Goal: Task Accomplishment & Management: Manage account settings

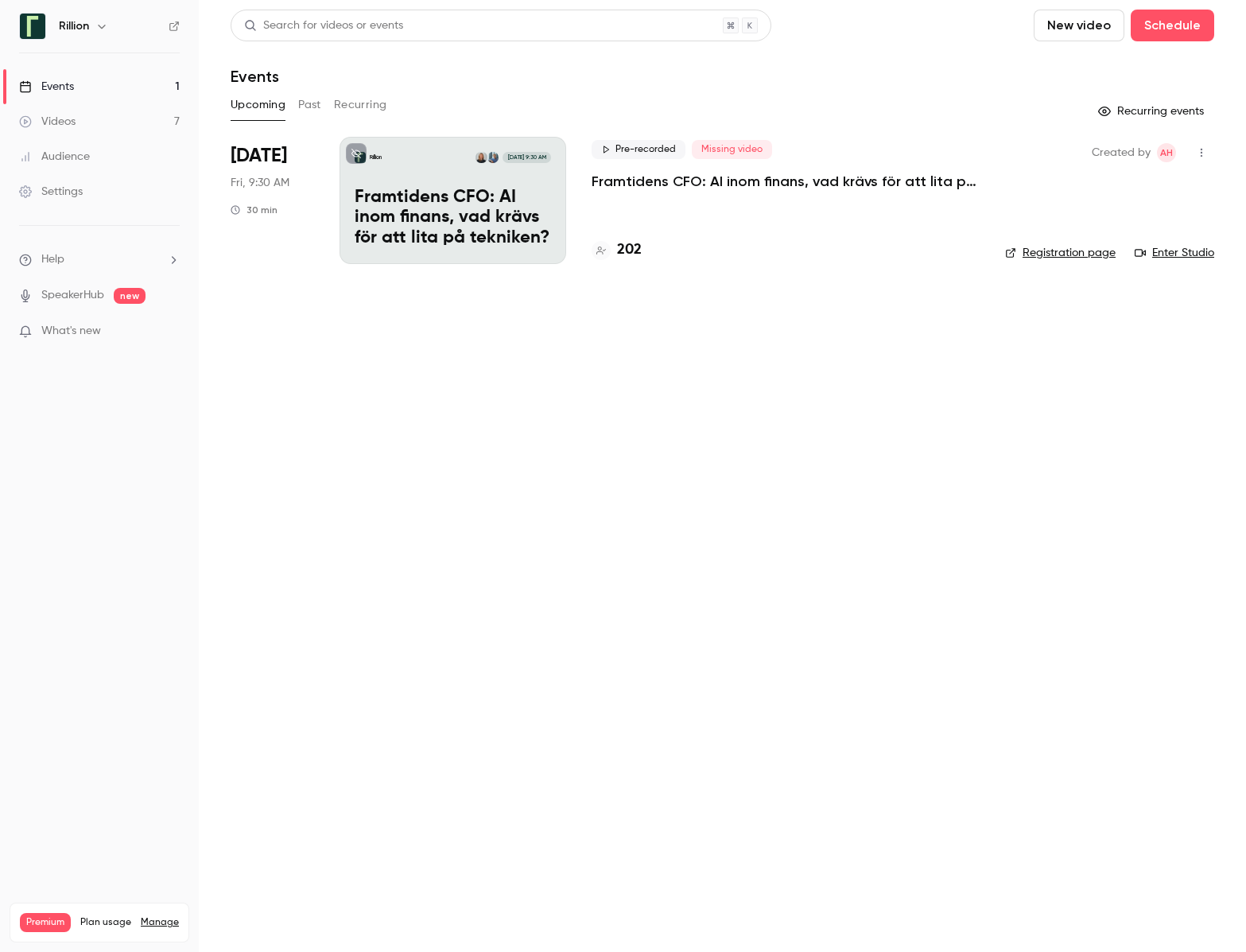
click at [695, 179] on p "Framtidens CFO: AI inom finans, vad krävs för att lita på tekniken?​" at bounding box center [785, 181] width 388 height 19
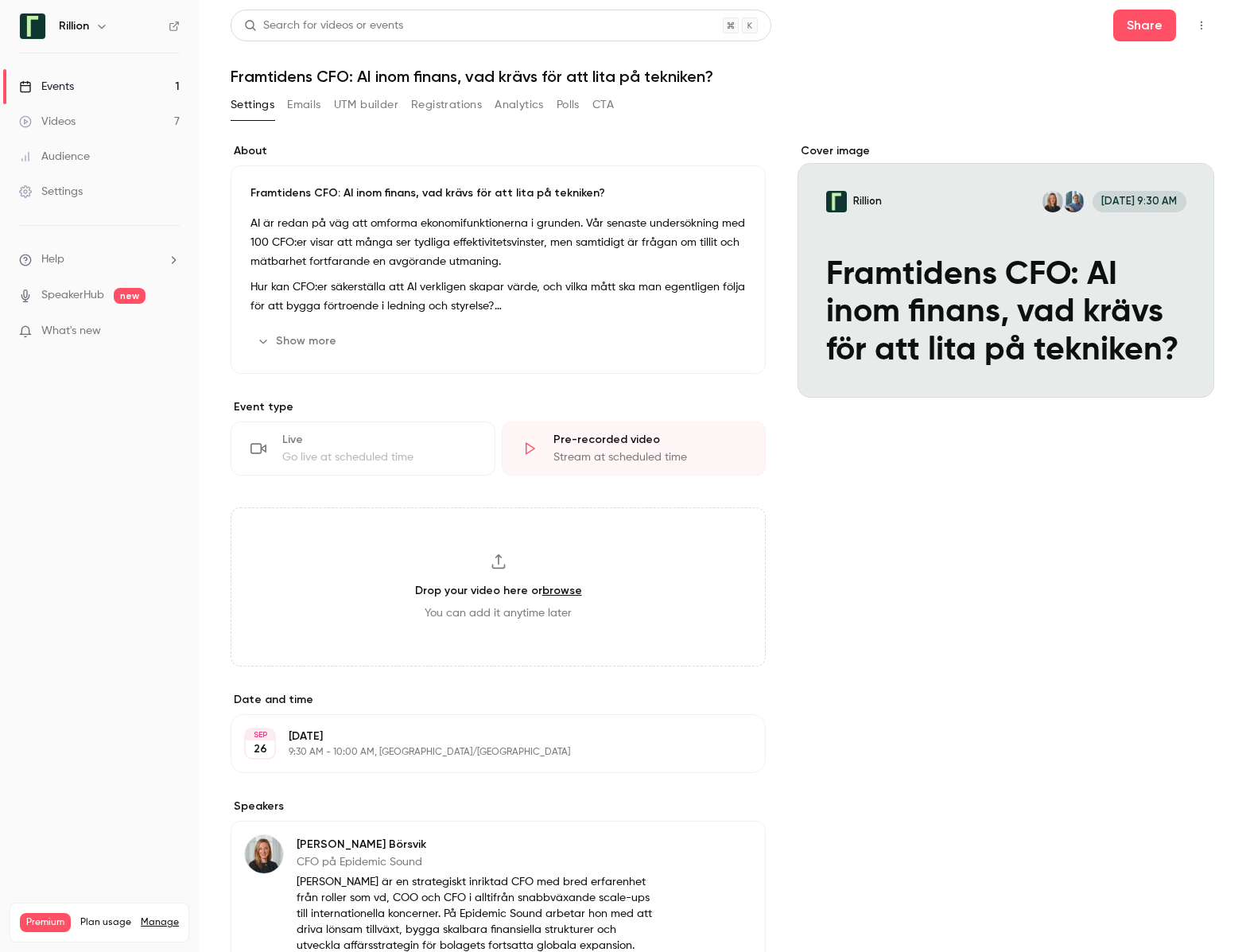
click at [308, 103] on button "Emails" at bounding box center [303, 105] width 33 height 25
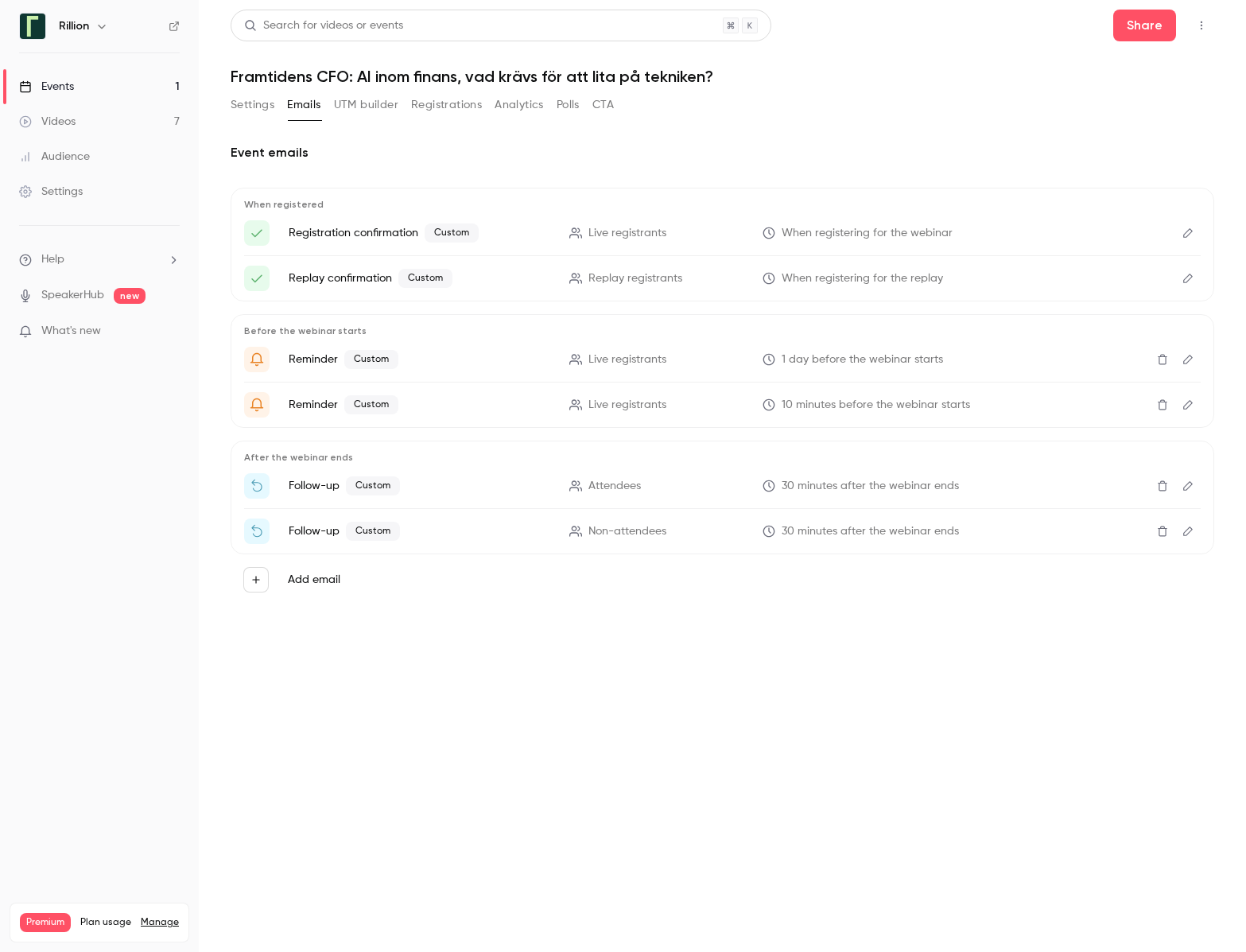
click at [1183, 230] on icon "Edit" at bounding box center [1189, 233] width 13 height 11
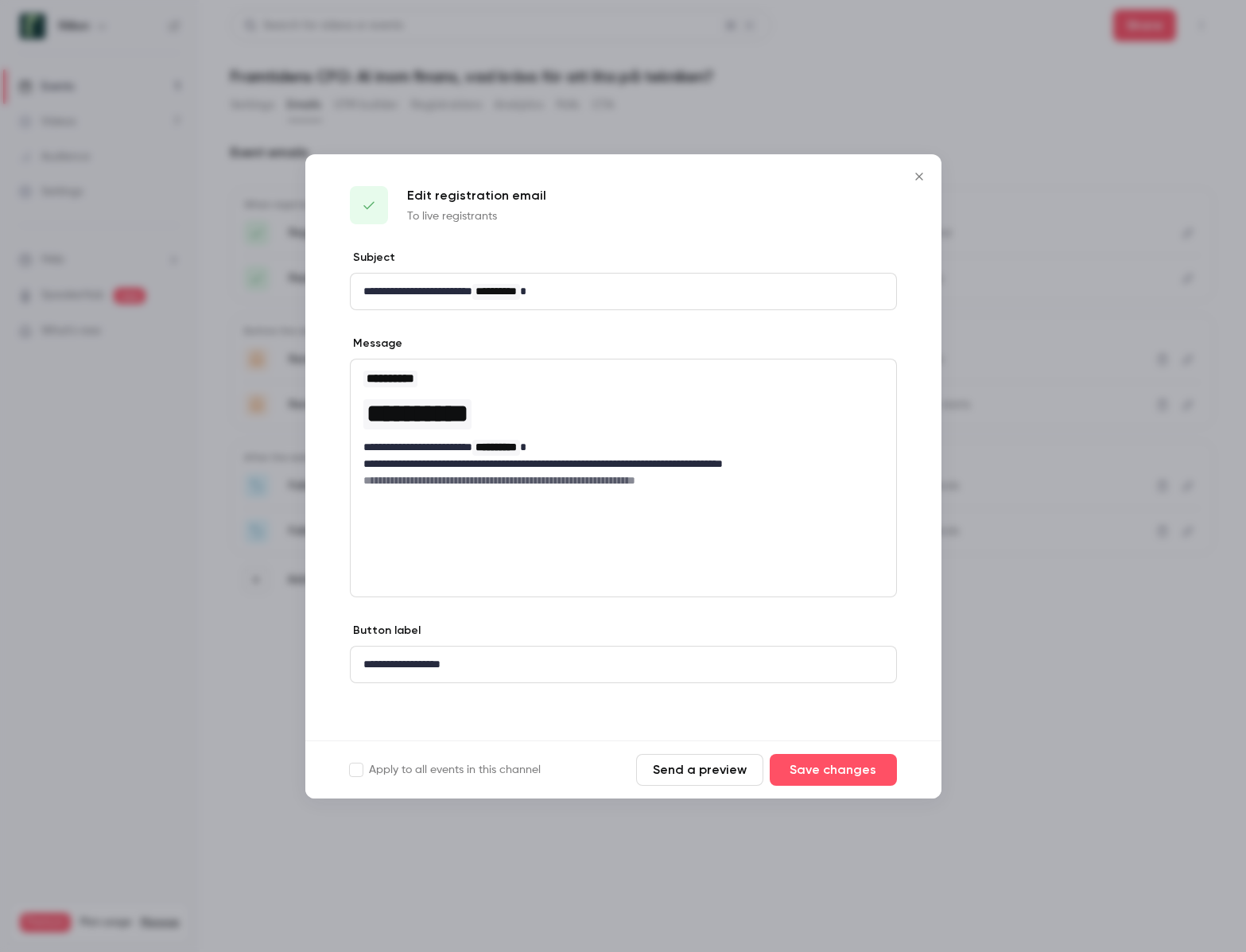
click at [915, 170] on icon "Close" at bounding box center [919, 177] width 19 height 13
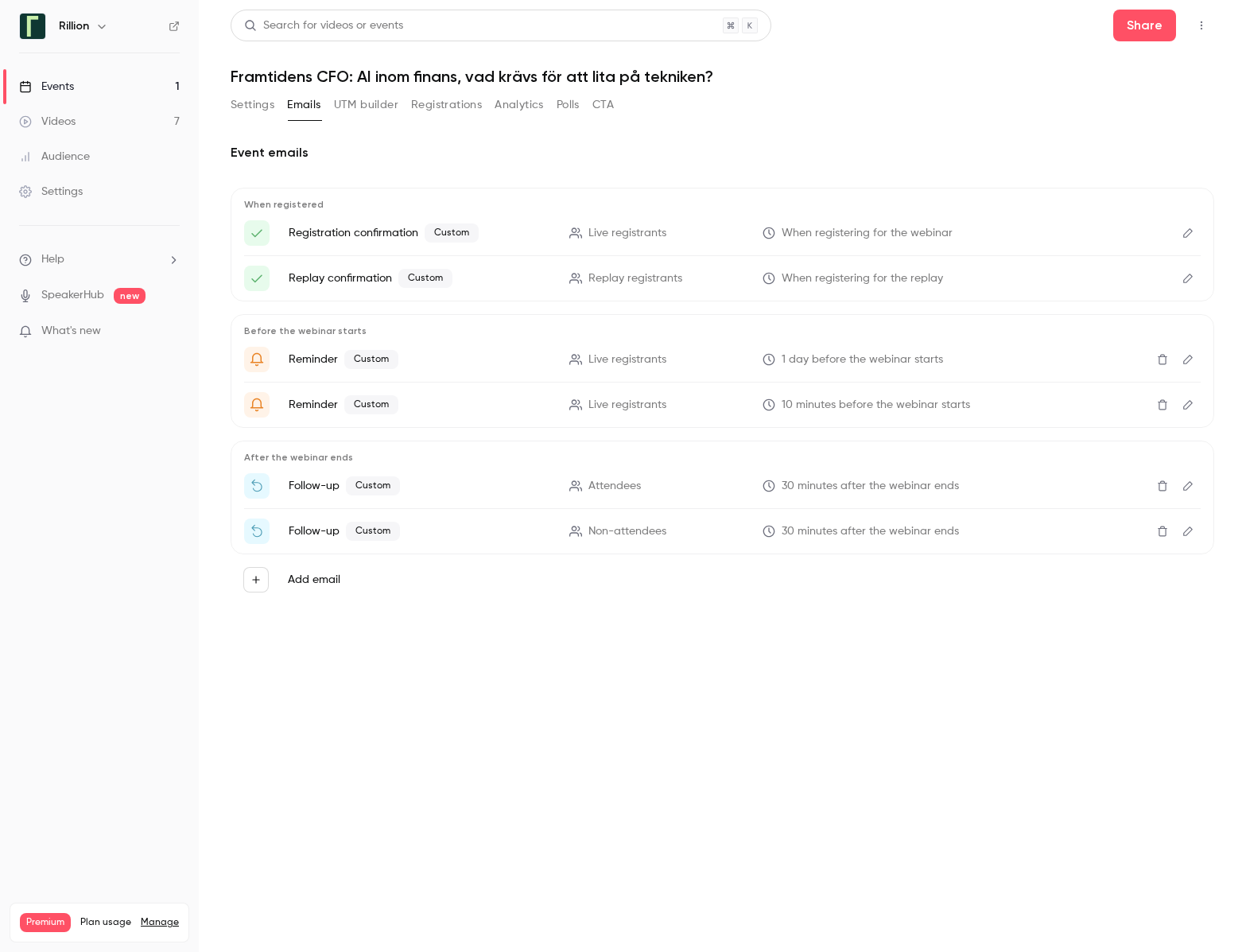
click at [254, 107] on button "Settings" at bounding box center [252, 105] width 43 height 25
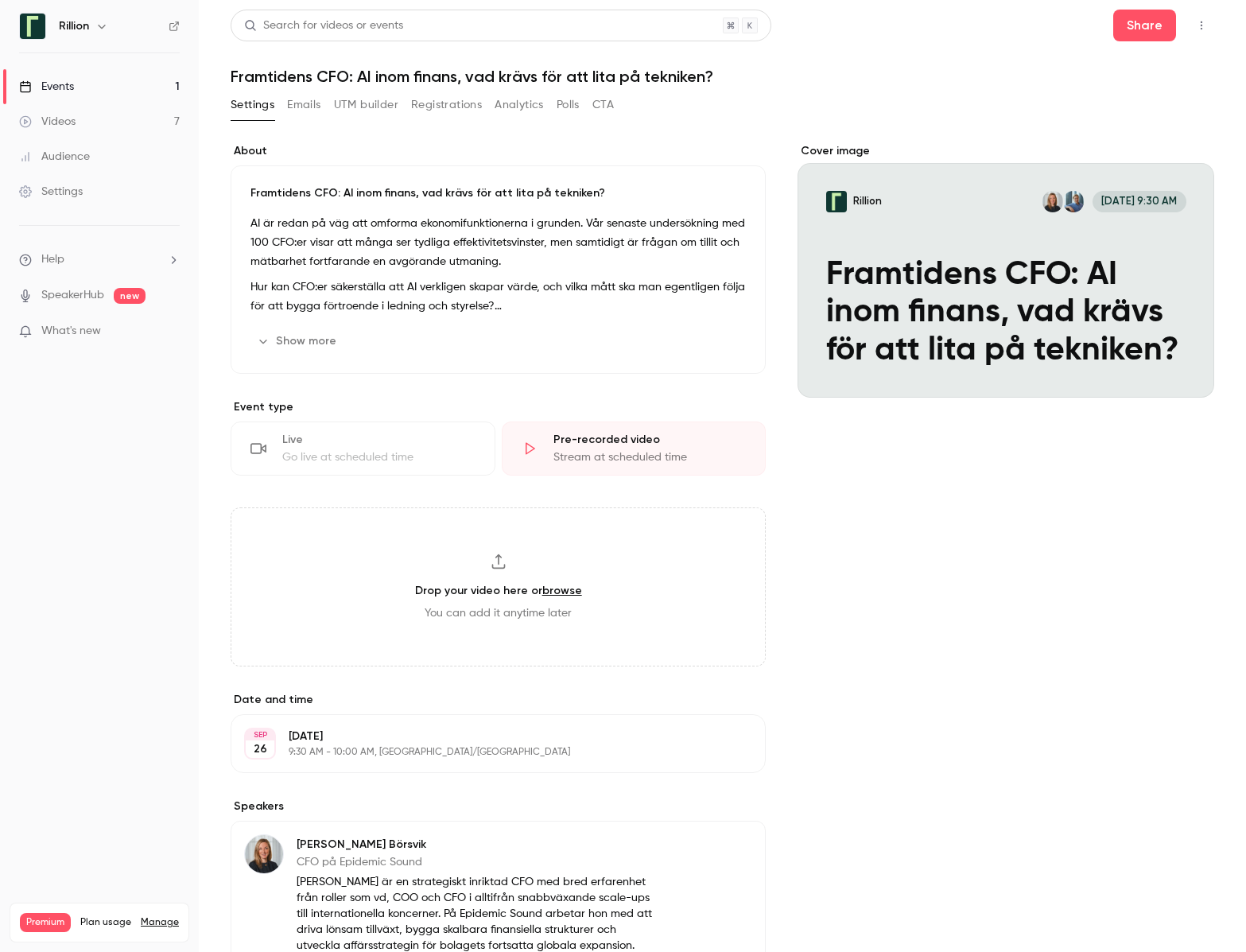
click at [558, 591] on link "browse" at bounding box center [562, 590] width 40 height 13
type input "**********"
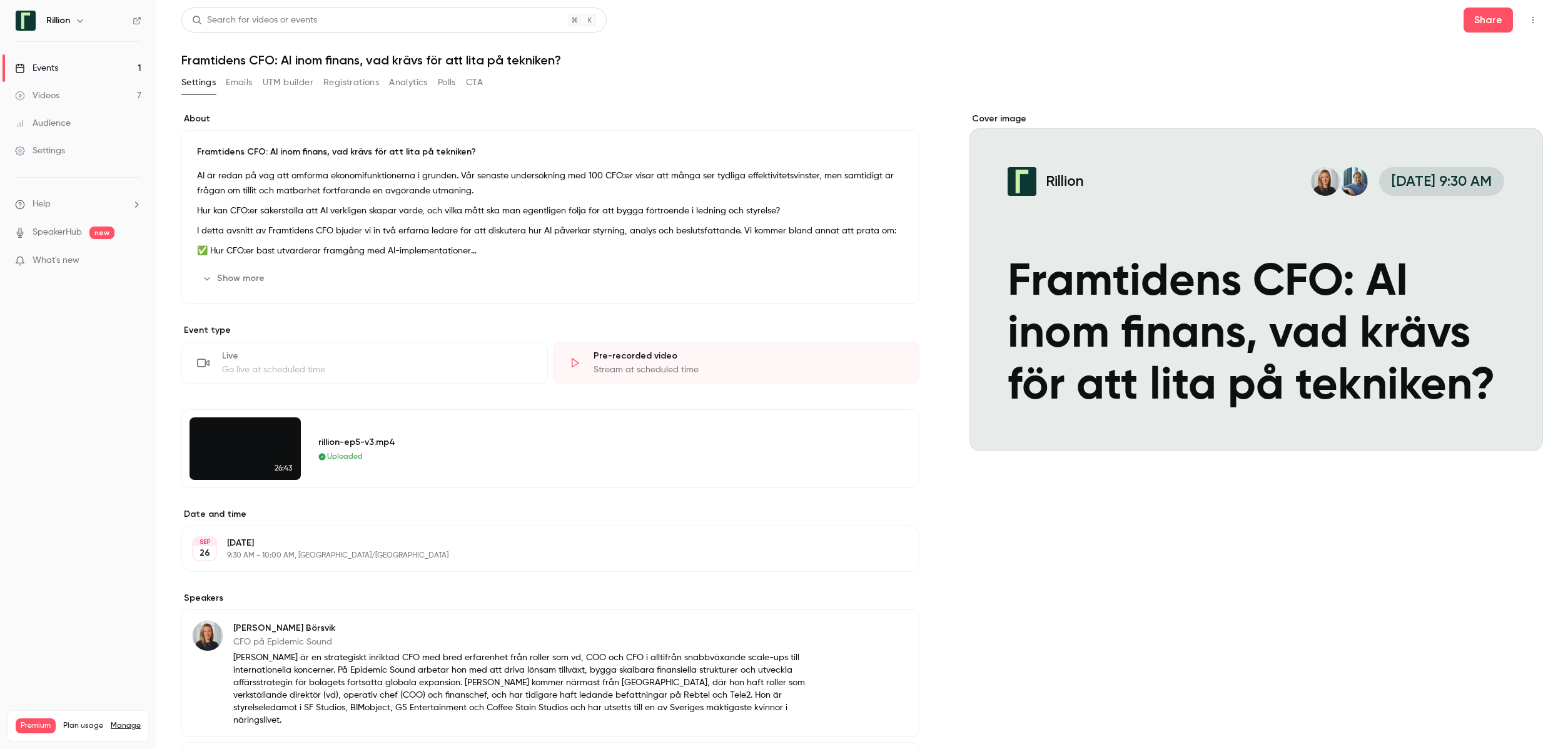
click at [915, 254] on div "Framtidens CFO: AI inom finans, vad krävs för att lita på tekniken?​ AI är reda…" at bounding box center [550, 217] width 738 height 174
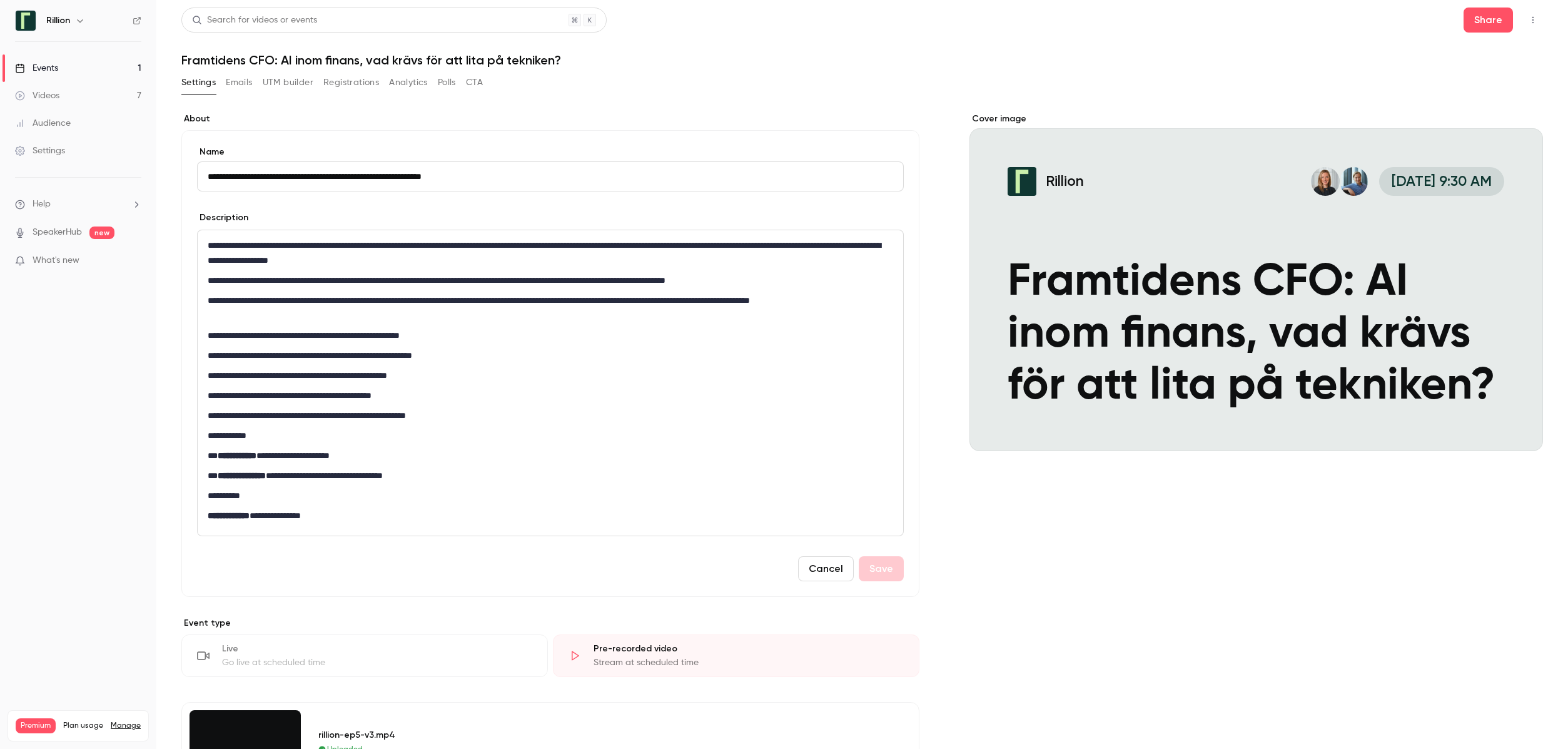
click at [119, 70] on link "Events 1" at bounding box center [78, 67] width 156 height 27
